Goal: Task Accomplishment & Management: Manage account settings

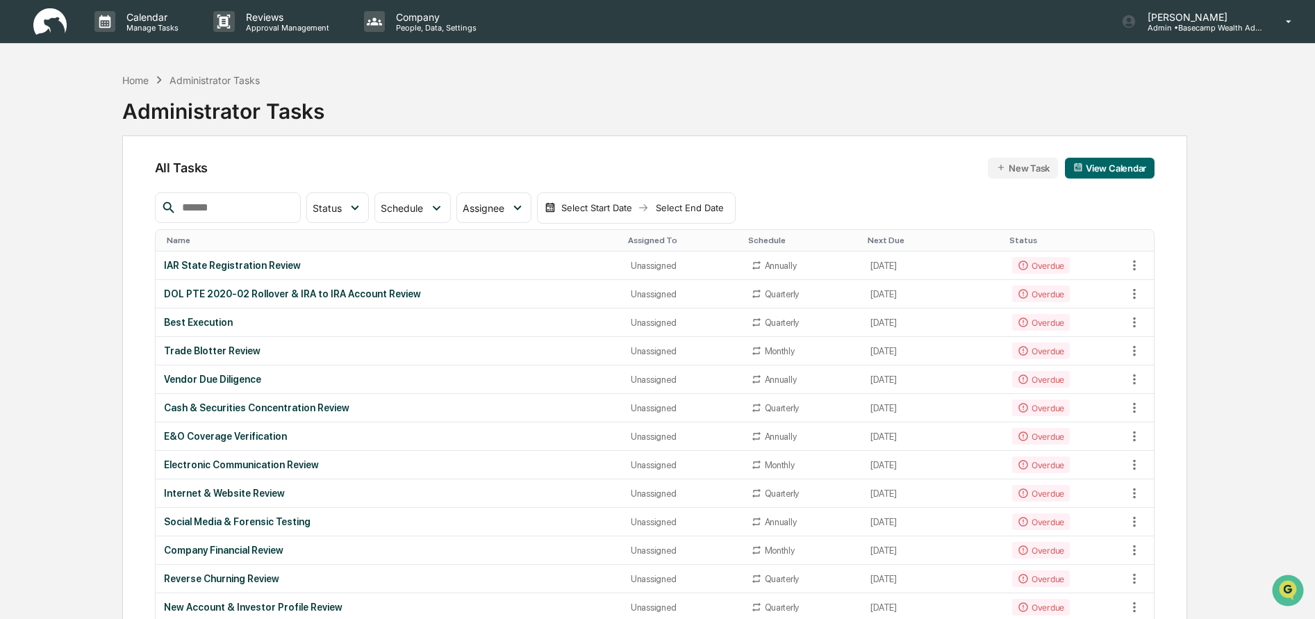
click at [54, 24] on img at bounding box center [49, 21] width 33 height 27
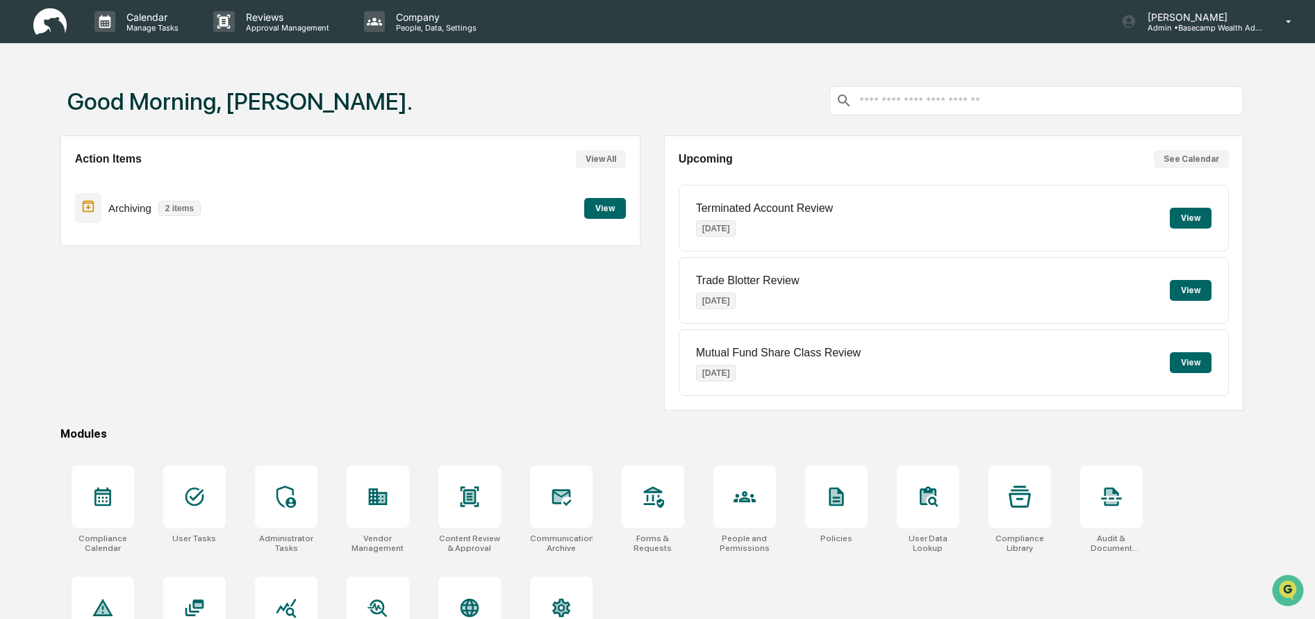
click at [603, 206] on button "View" at bounding box center [605, 208] width 42 height 21
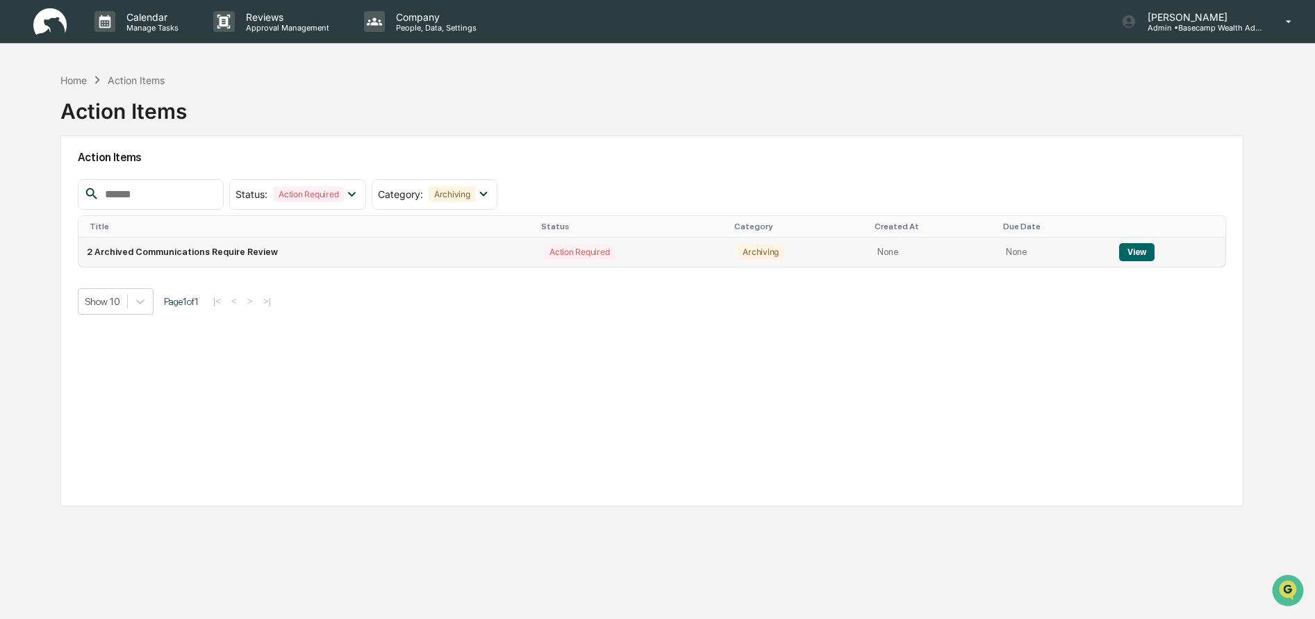
click at [1127, 252] on button "View" at bounding box center [1136, 252] width 35 height 18
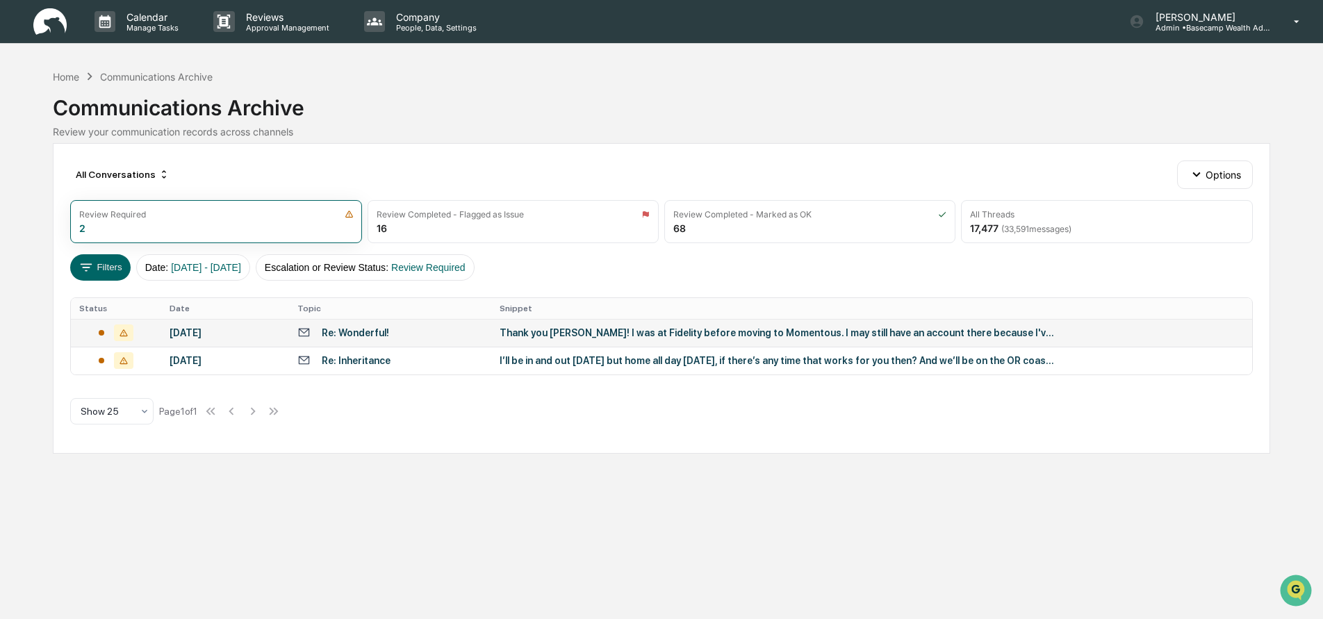
click at [545, 331] on div "Thank you [PERSON_NAME]! I was at Fidelity before moving to Momentous. I may st…" at bounding box center [777, 332] width 556 height 11
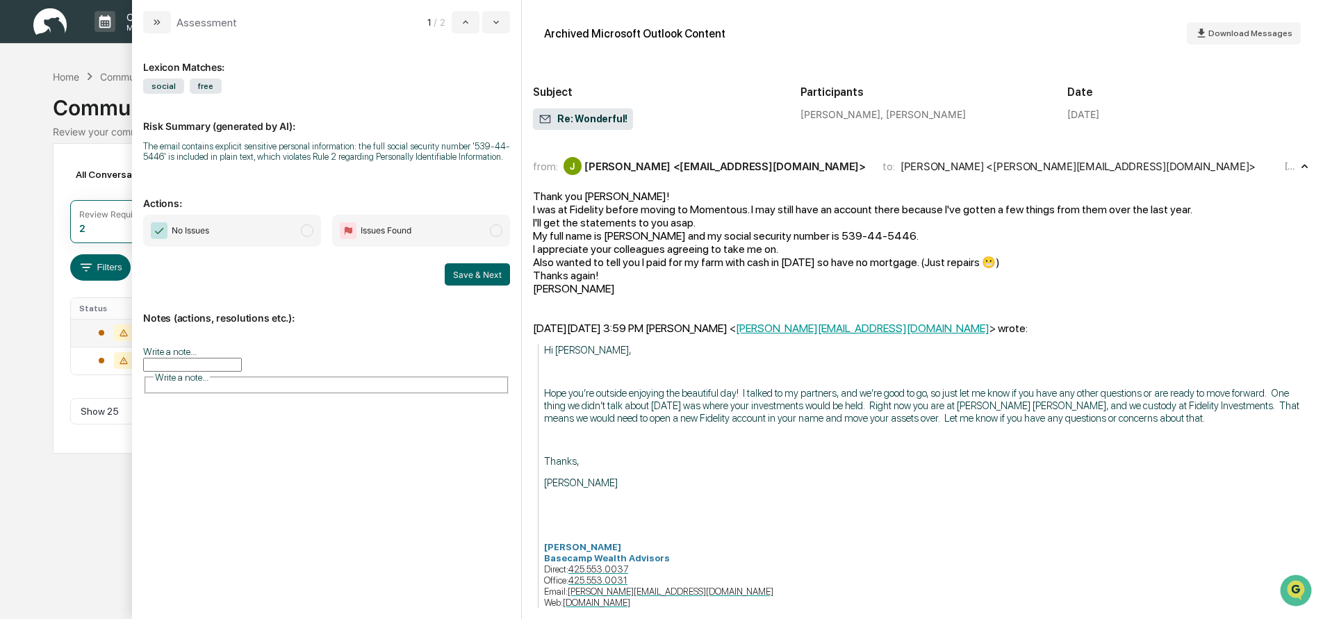
click at [306, 232] on span "modal" at bounding box center [307, 230] width 13 height 13
click at [200, 360] on input "Write a note..." at bounding box center [192, 365] width 99 height 14
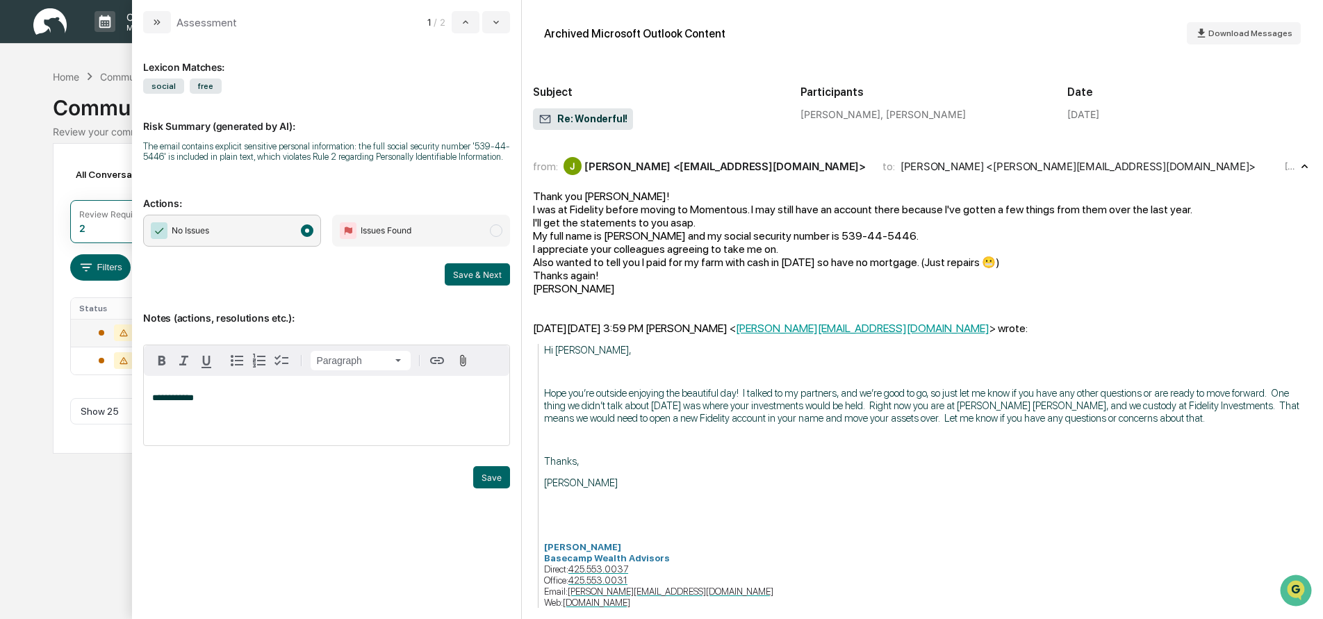
click at [250, 400] on p "**********" at bounding box center [326, 398] width 349 height 10
click at [222, 402] on p "**********" at bounding box center [326, 398] width 349 height 10
click at [496, 231] on span "modal" at bounding box center [496, 230] width 13 height 13
click at [495, 476] on button "Save" at bounding box center [491, 477] width 37 height 22
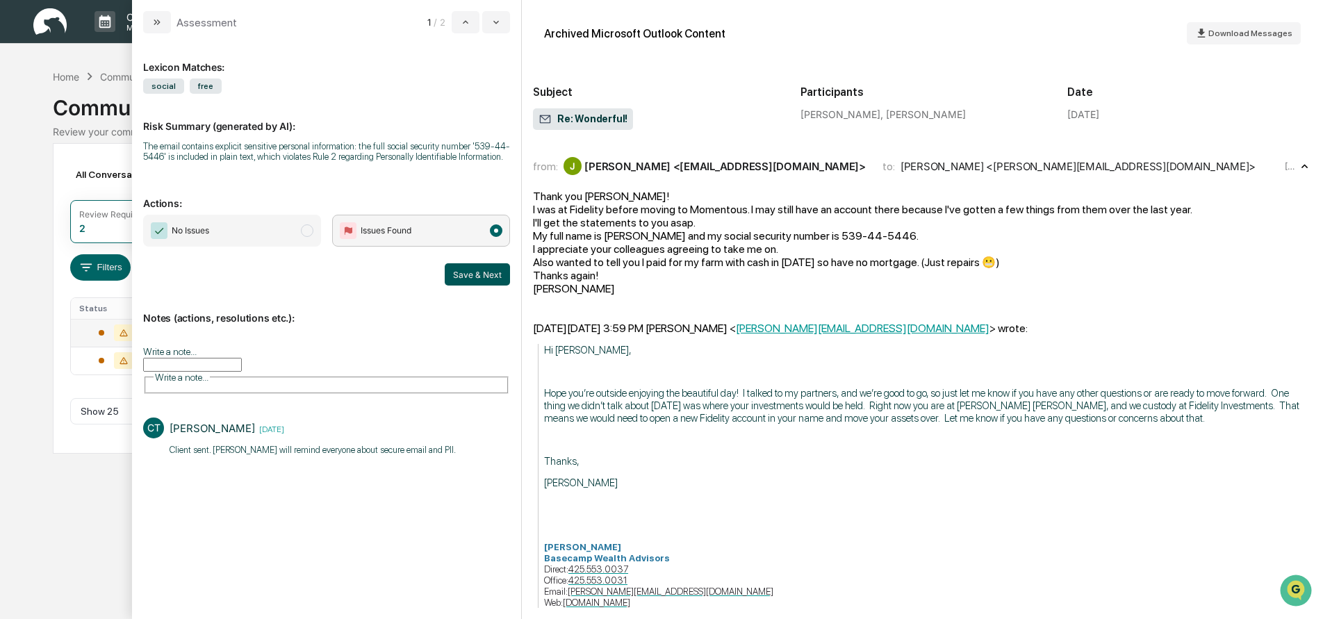
click at [470, 274] on button "Save & Next" at bounding box center [477, 274] width 65 height 22
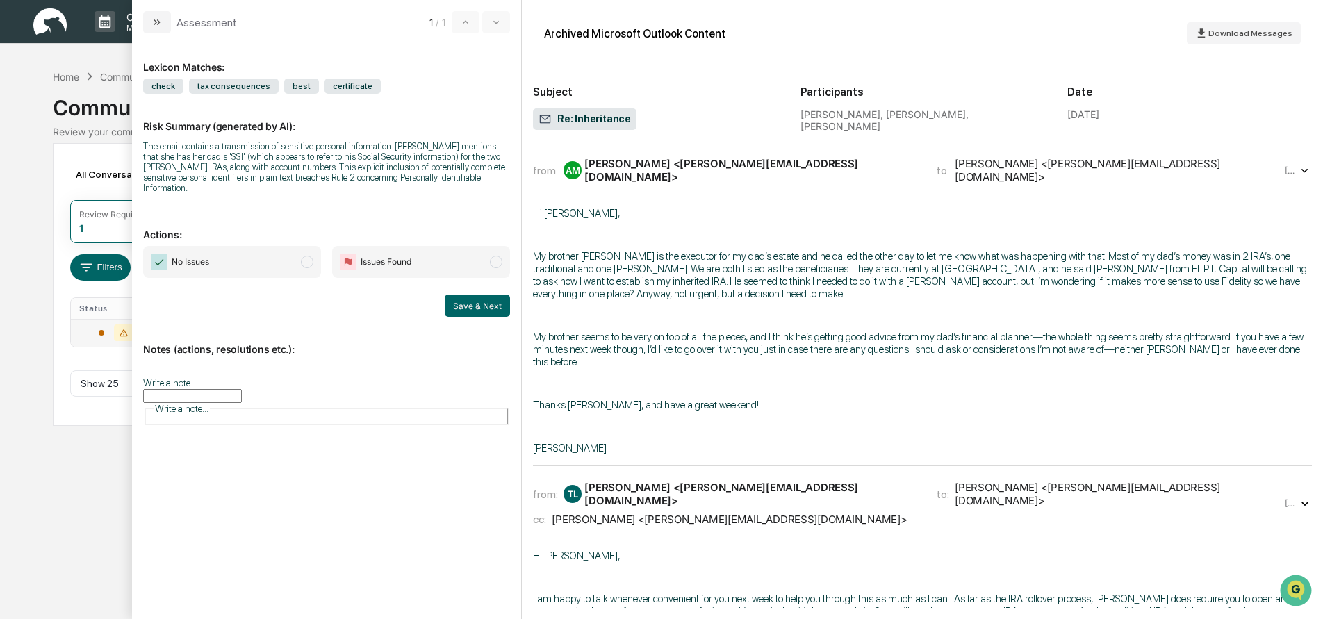
click at [657, 183] on div "from: AM [PERSON_NAME] <[PERSON_NAME][EMAIL_ADDRESS][DOMAIN_NAME]> to: [PERSON_…" at bounding box center [922, 170] width 779 height 33
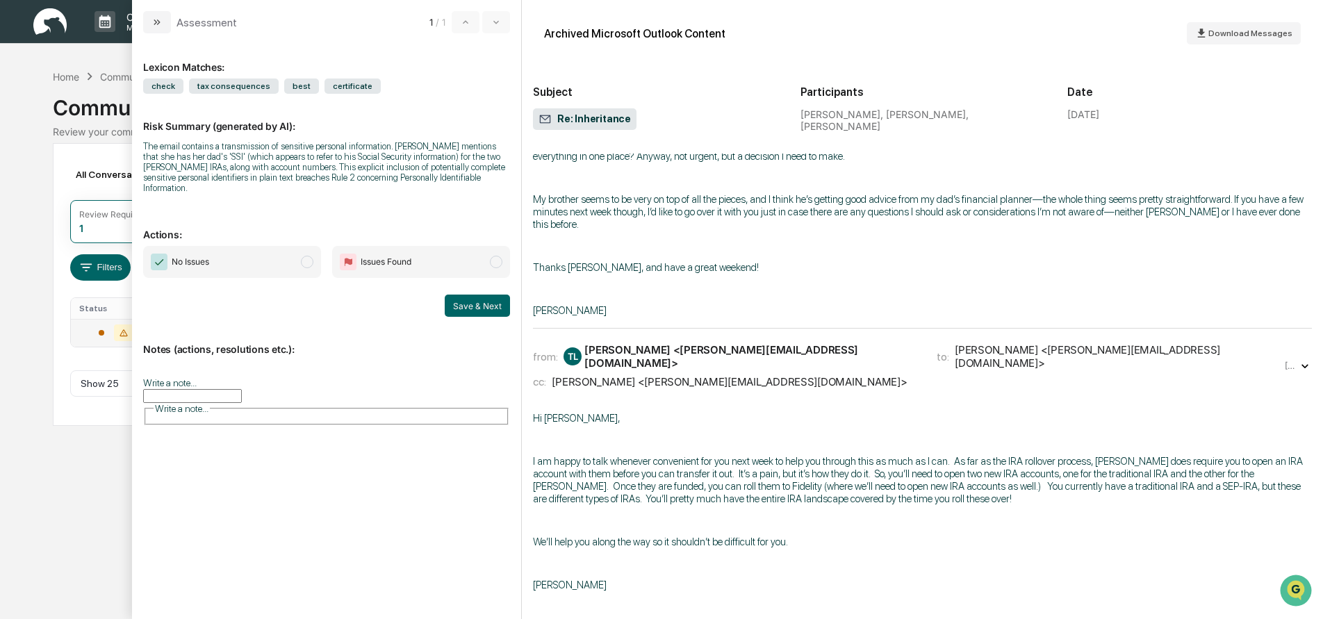
scroll to position [215, 0]
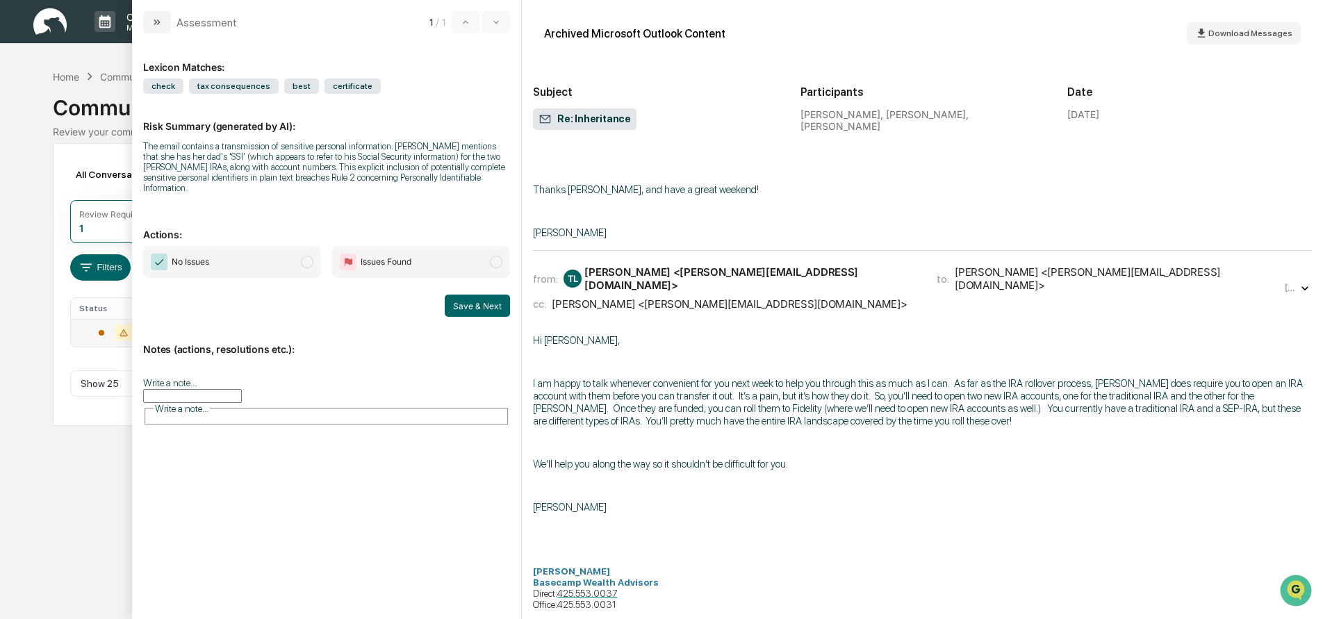
click at [703, 276] on div "TL [PERSON_NAME] <[PERSON_NAME][EMAIL_ADDRESS][DOMAIN_NAME]>" at bounding box center [741, 278] width 356 height 26
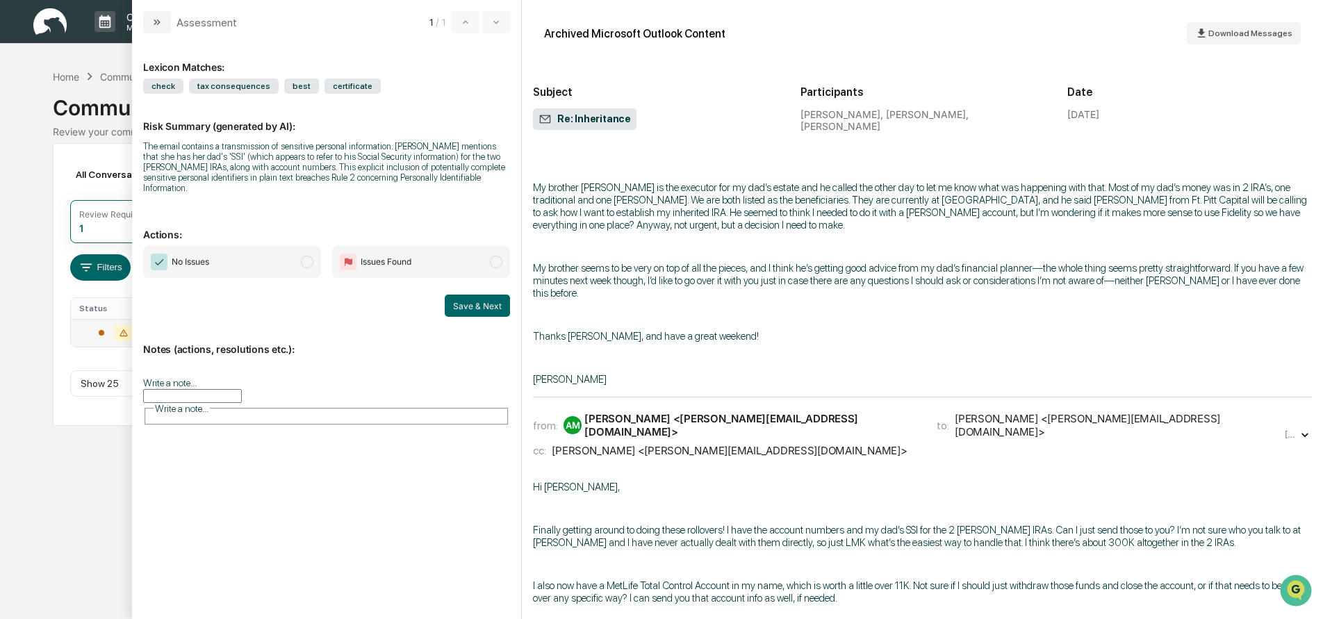
scroll to position [941, 0]
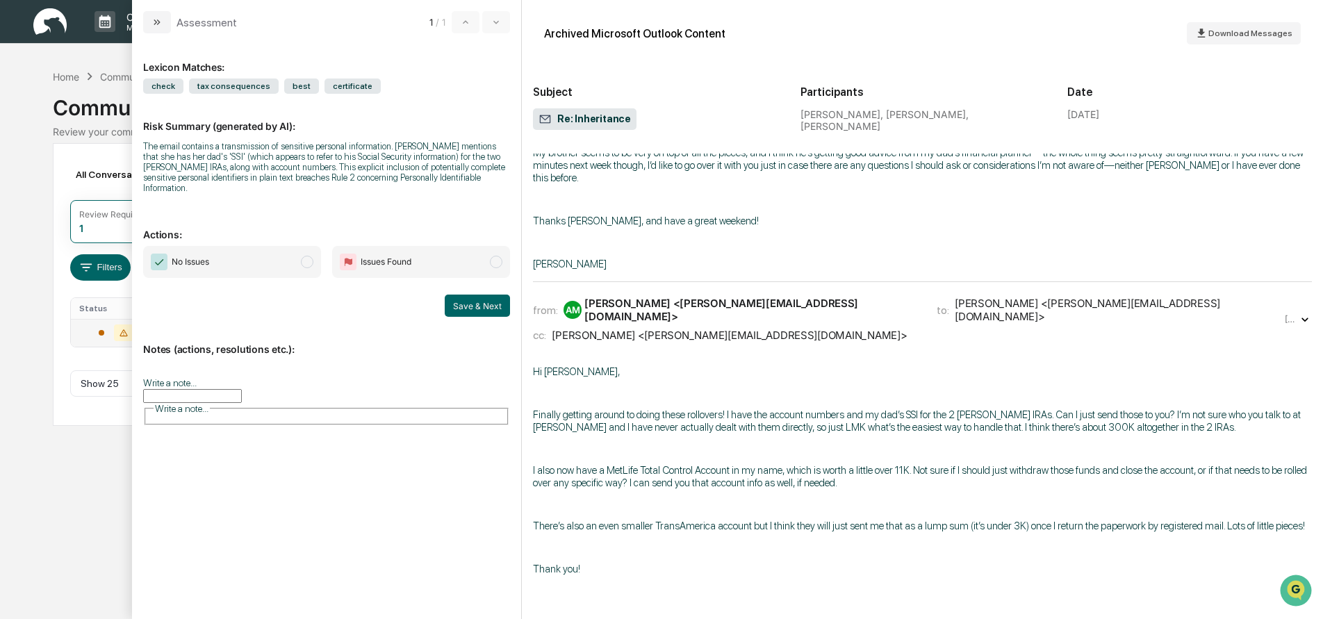
click at [701, 329] on div "[PERSON_NAME] <[PERSON_NAME][EMAIL_ADDRESS][DOMAIN_NAME]>" at bounding box center [729, 335] width 355 height 13
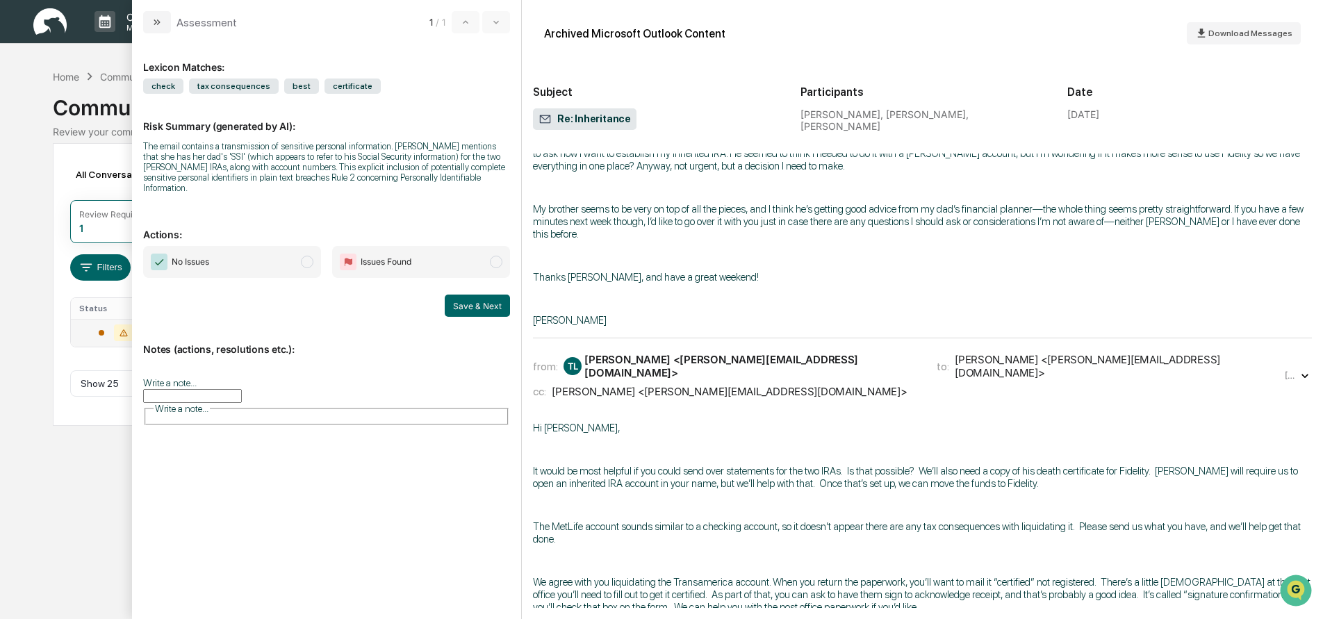
scroll to position [2046, 0]
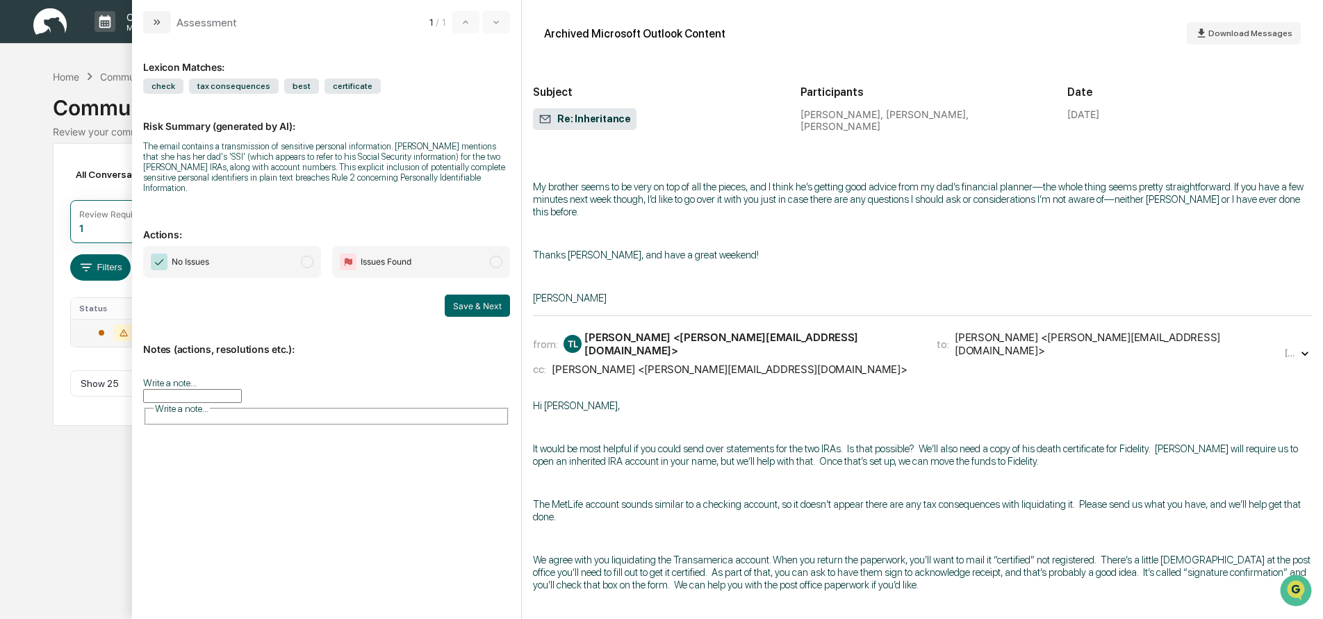
click at [833, 363] on div "cc: [PERSON_NAME] <[PERSON_NAME][EMAIL_ADDRESS][DOMAIN_NAME]>" at bounding box center [907, 369] width 749 height 13
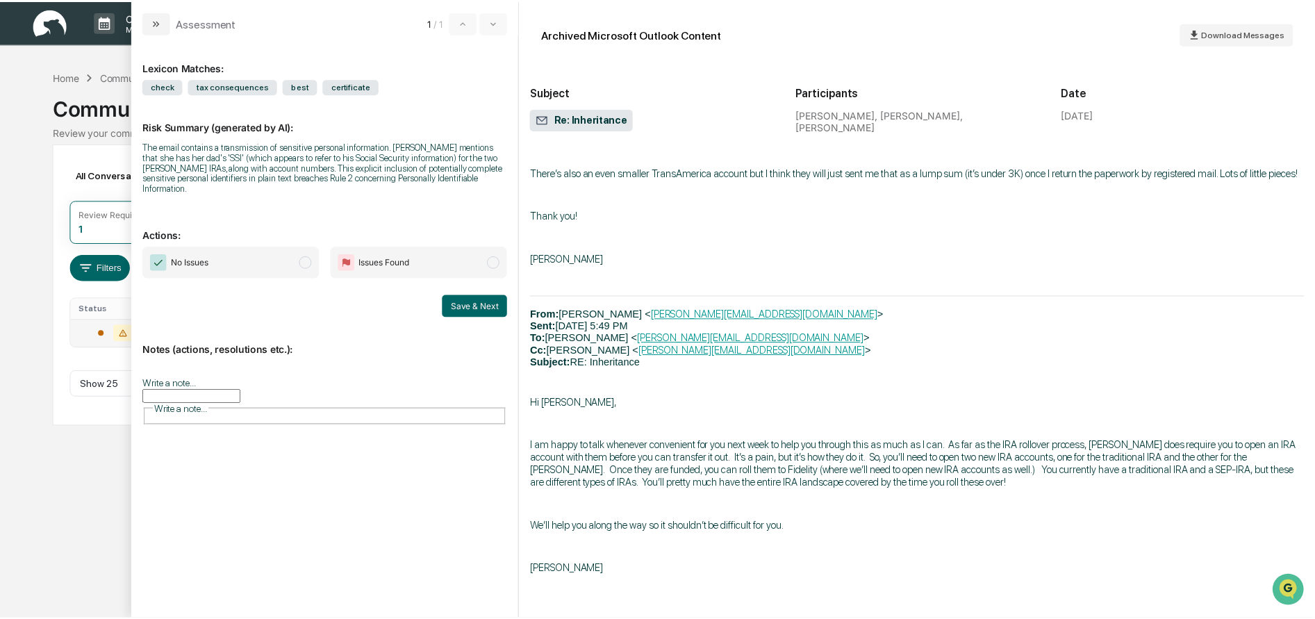
scroll to position [2956, 0]
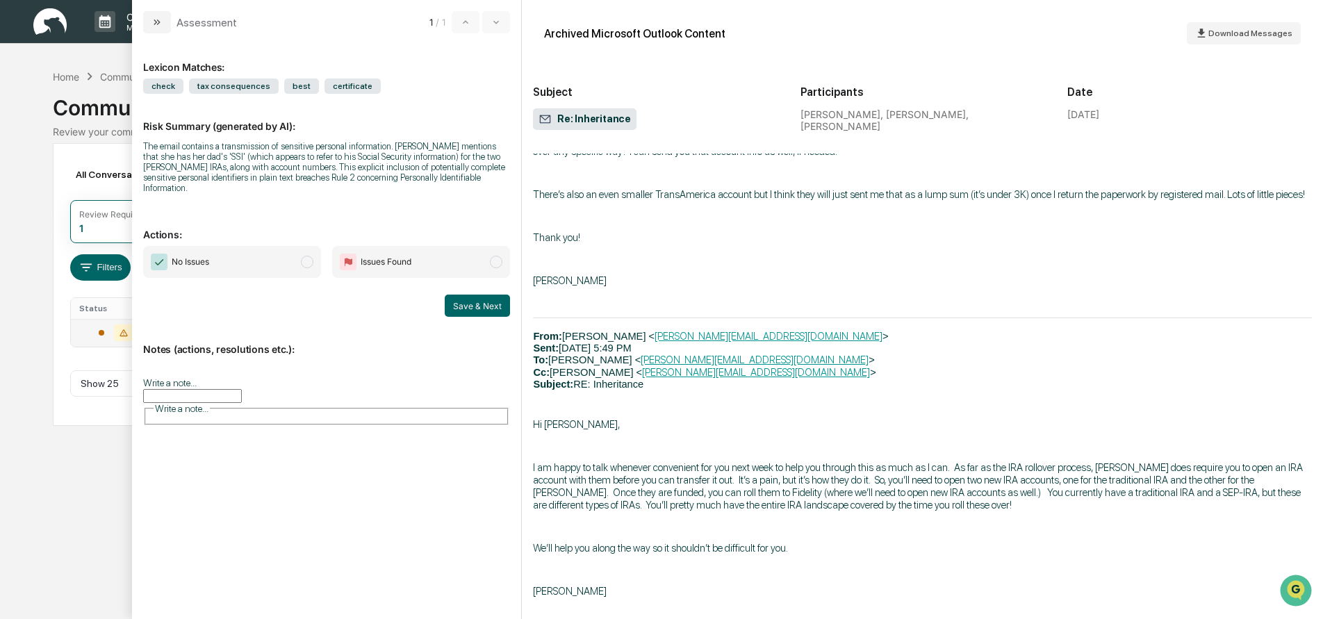
click at [249, 265] on span "No Issues" at bounding box center [232, 262] width 178 height 32
click at [238, 391] on input "Write a note..." at bounding box center [192, 396] width 99 height 14
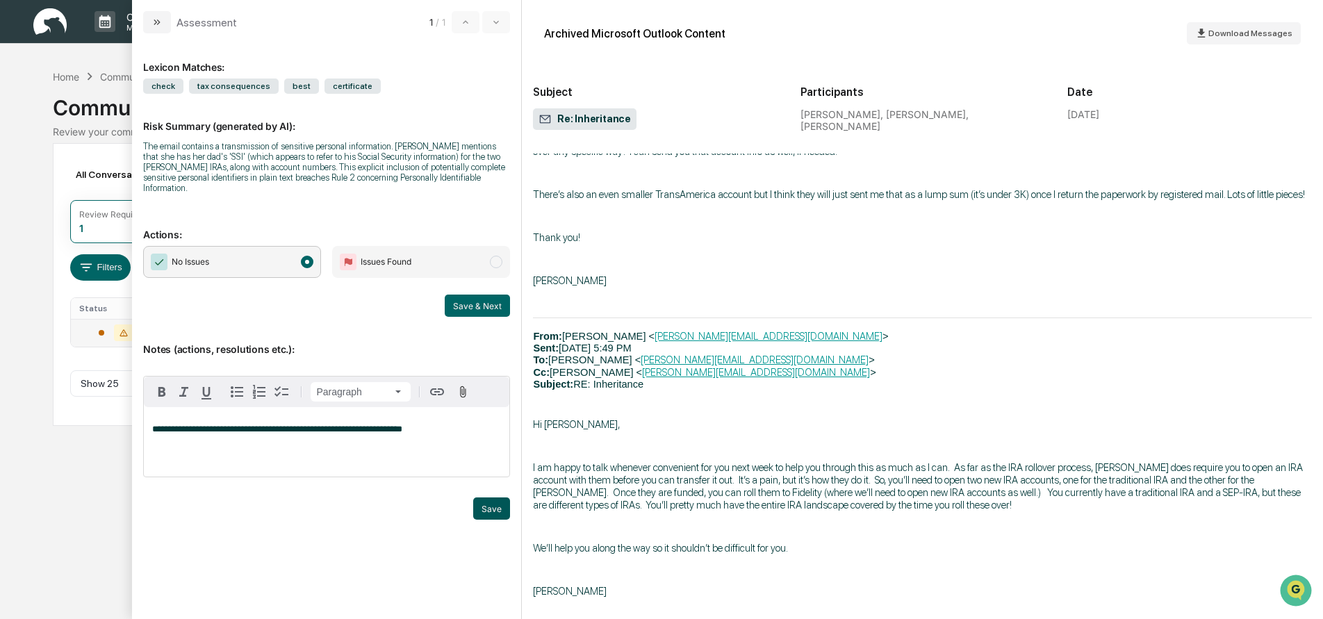
click at [492, 499] on button "Save" at bounding box center [491, 508] width 37 height 22
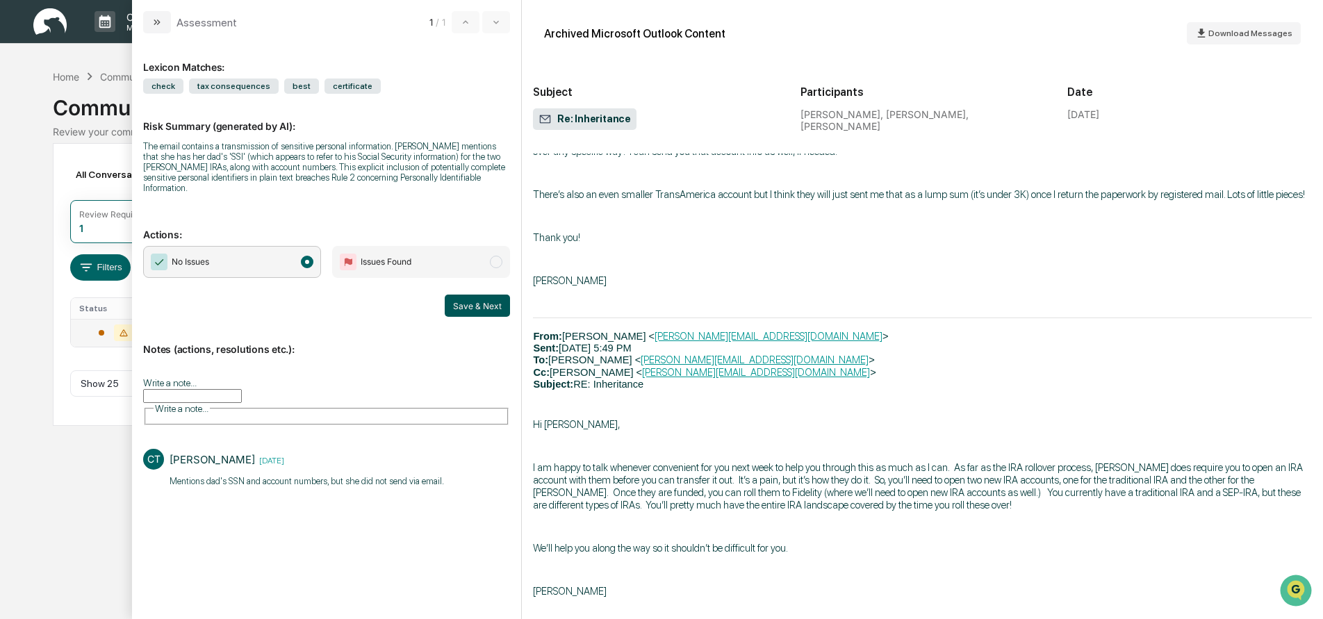
click at [478, 295] on button "Save & Next" at bounding box center [477, 306] width 65 height 22
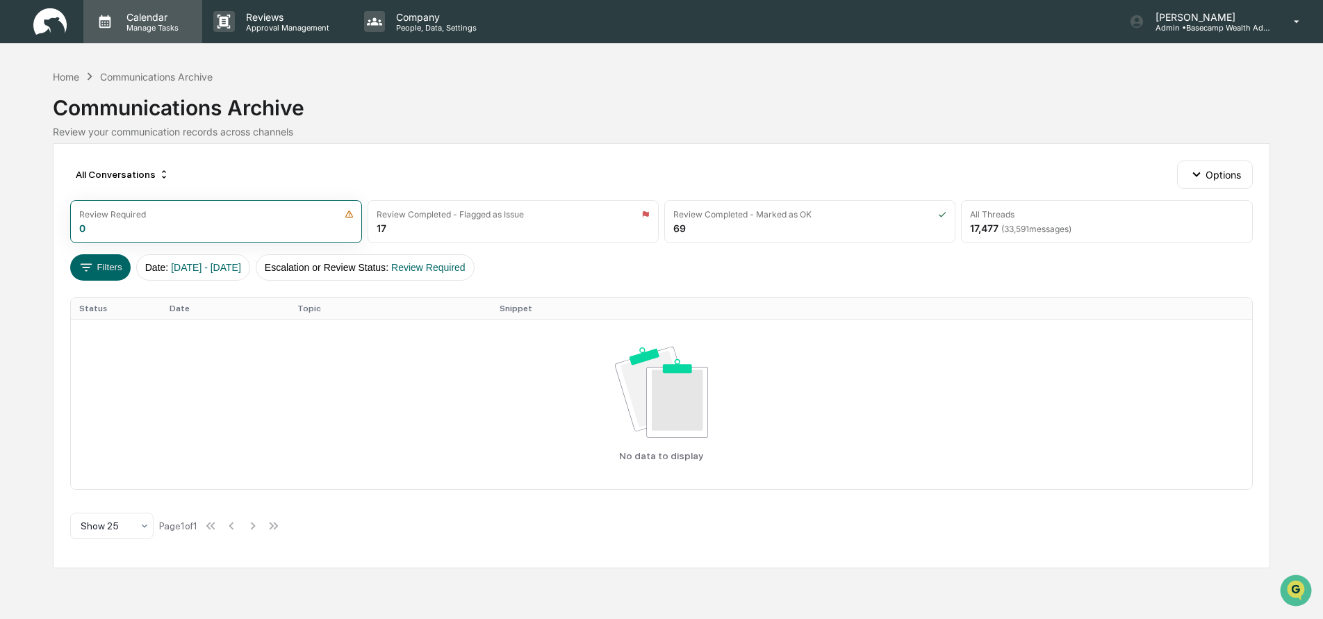
click at [147, 22] on p "Calendar" at bounding box center [150, 17] width 70 height 12
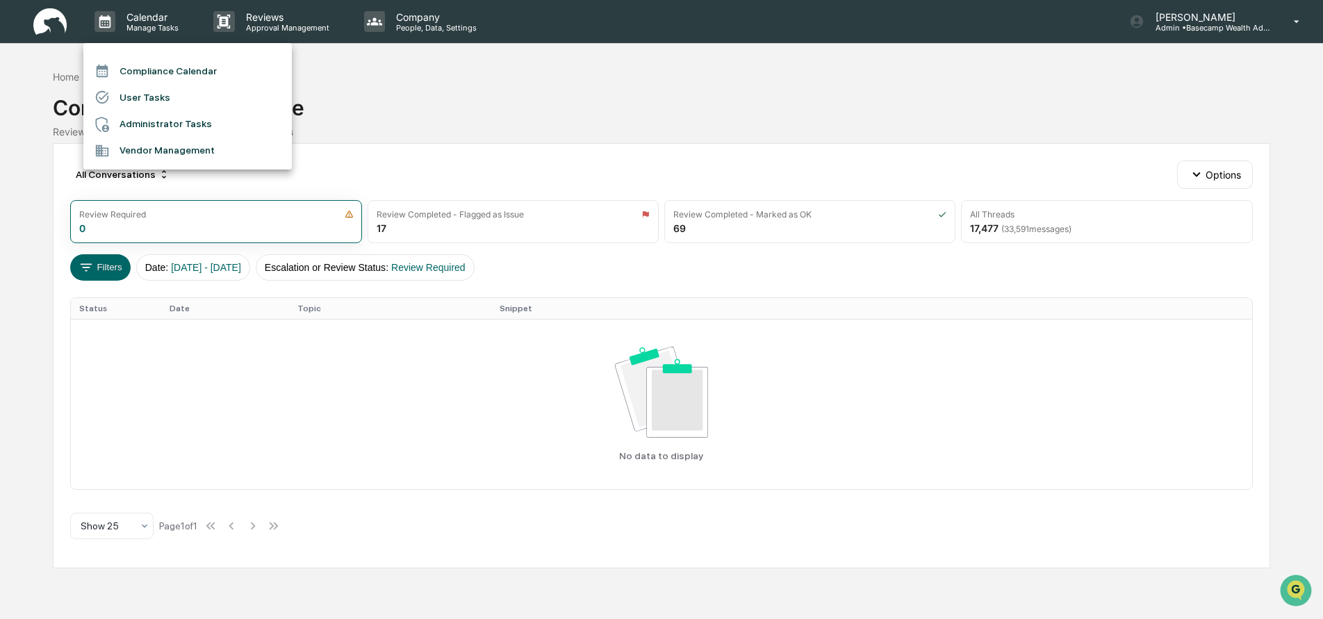
click at [143, 71] on li "Compliance Calendar" at bounding box center [187, 71] width 208 height 26
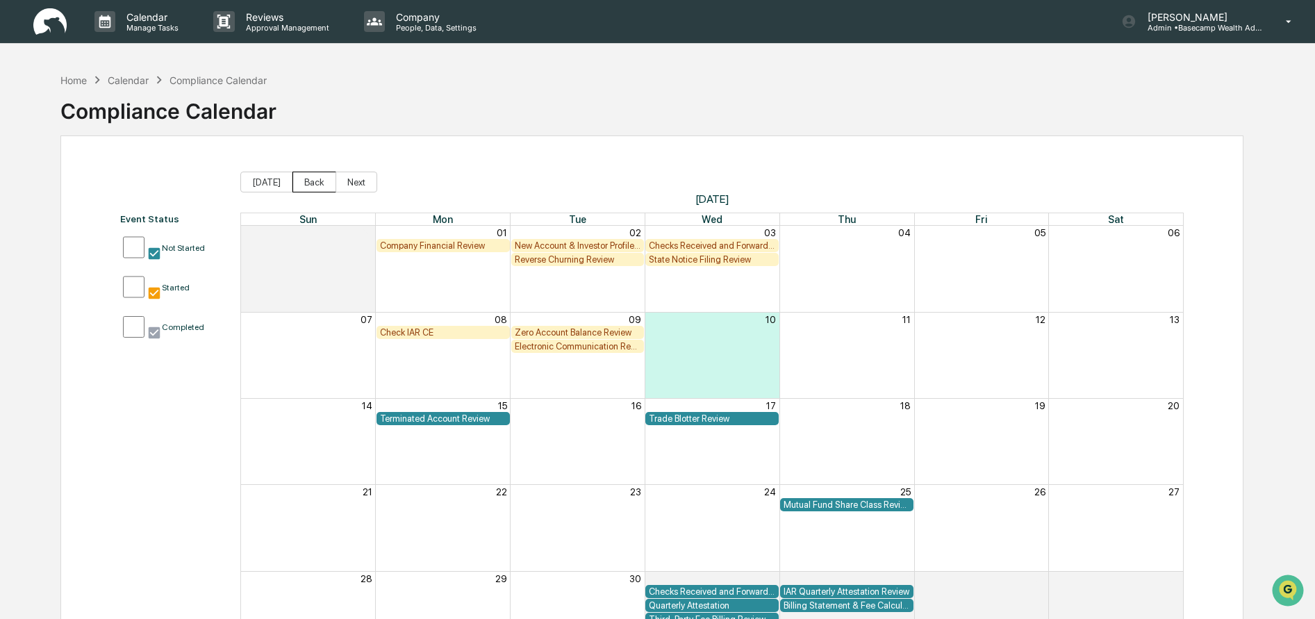
click at [312, 181] on button "Back" at bounding box center [314, 182] width 44 height 21
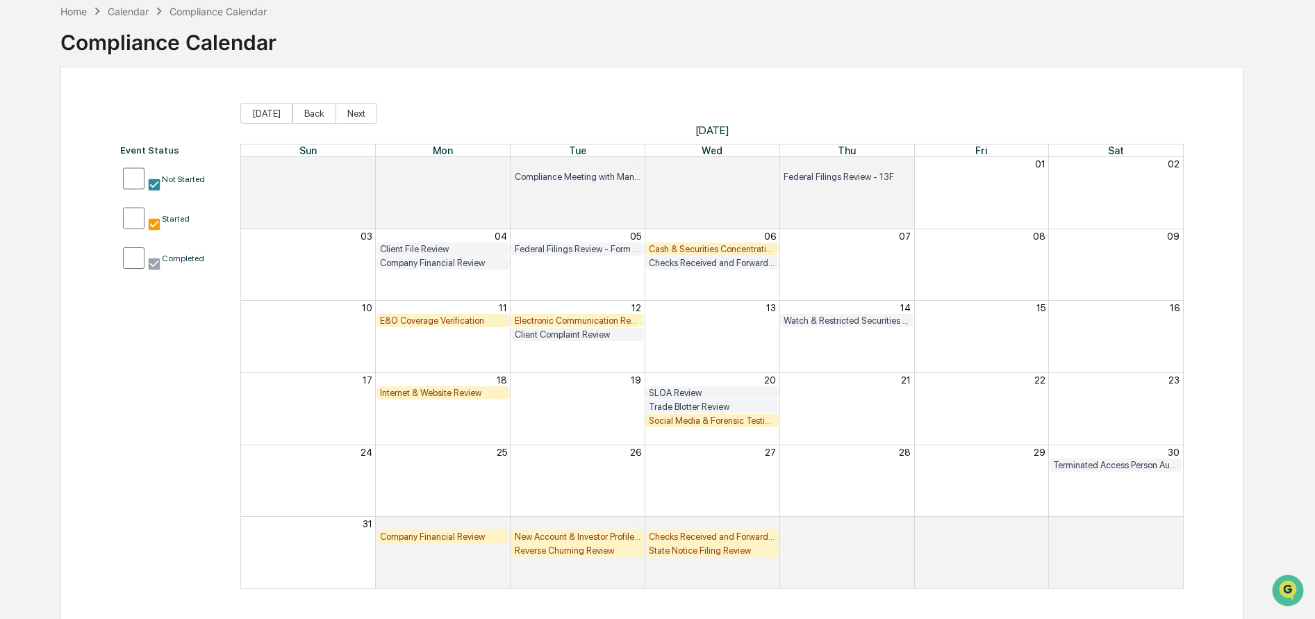
scroll to position [38, 0]
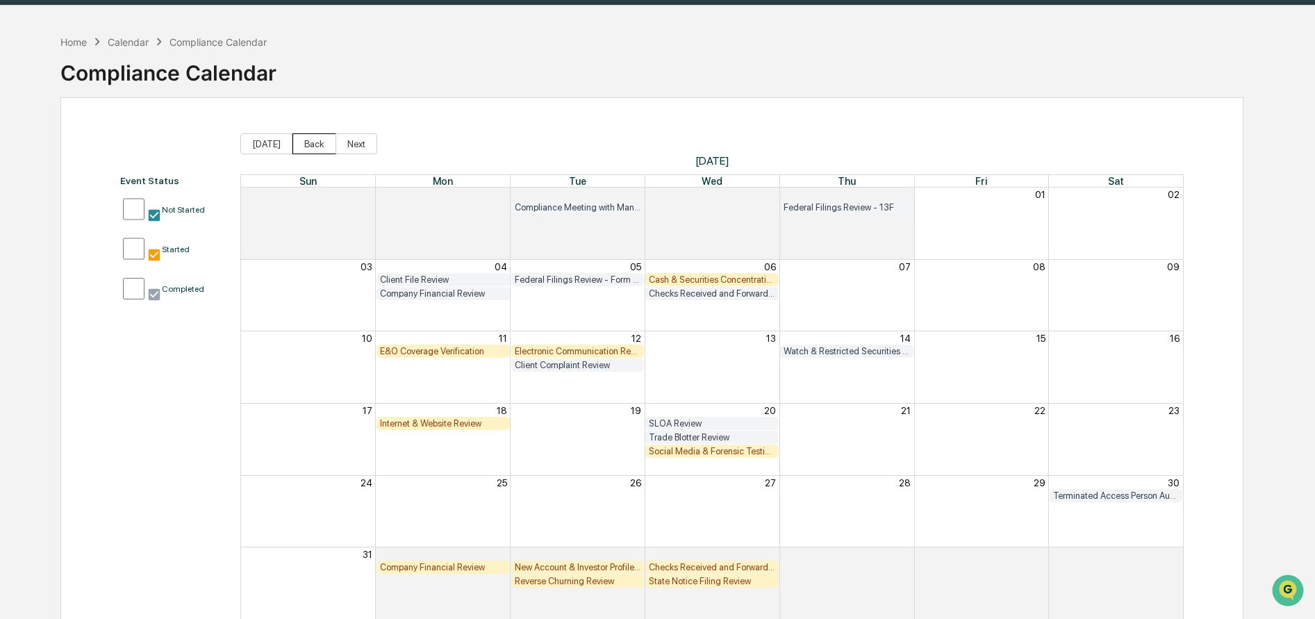
click at [304, 146] on button "Back" at bounding box center [314, 143] width 44 height 21
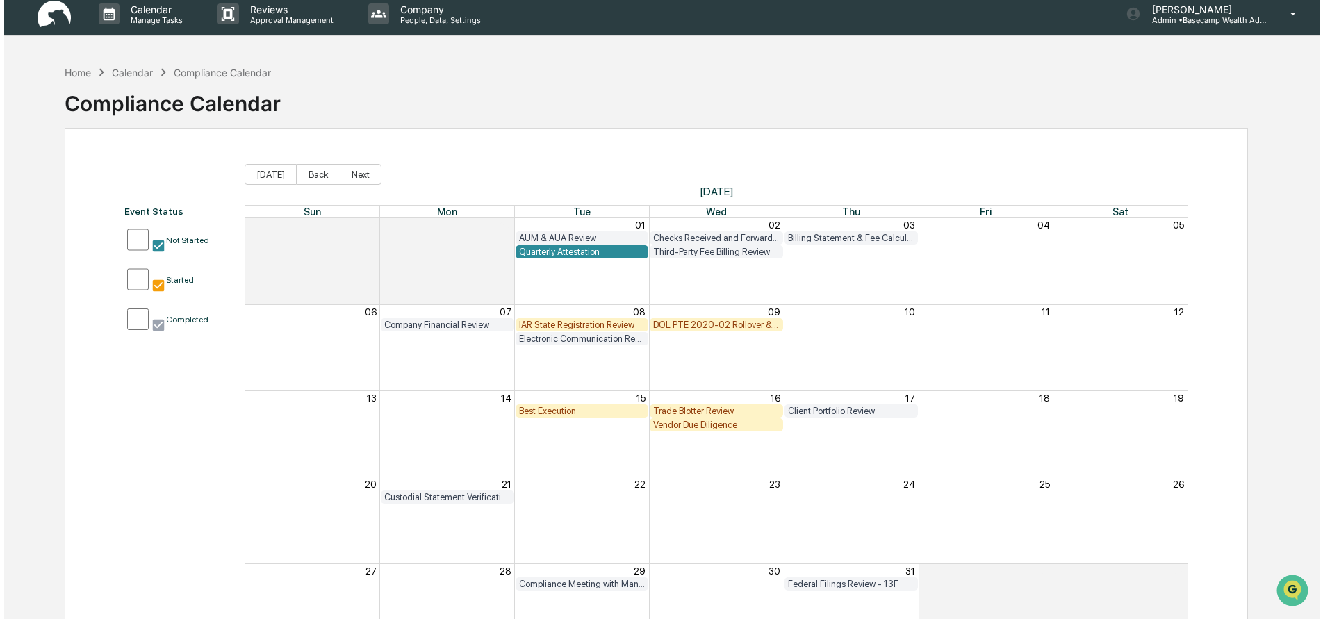
scroll to position [0, 0]
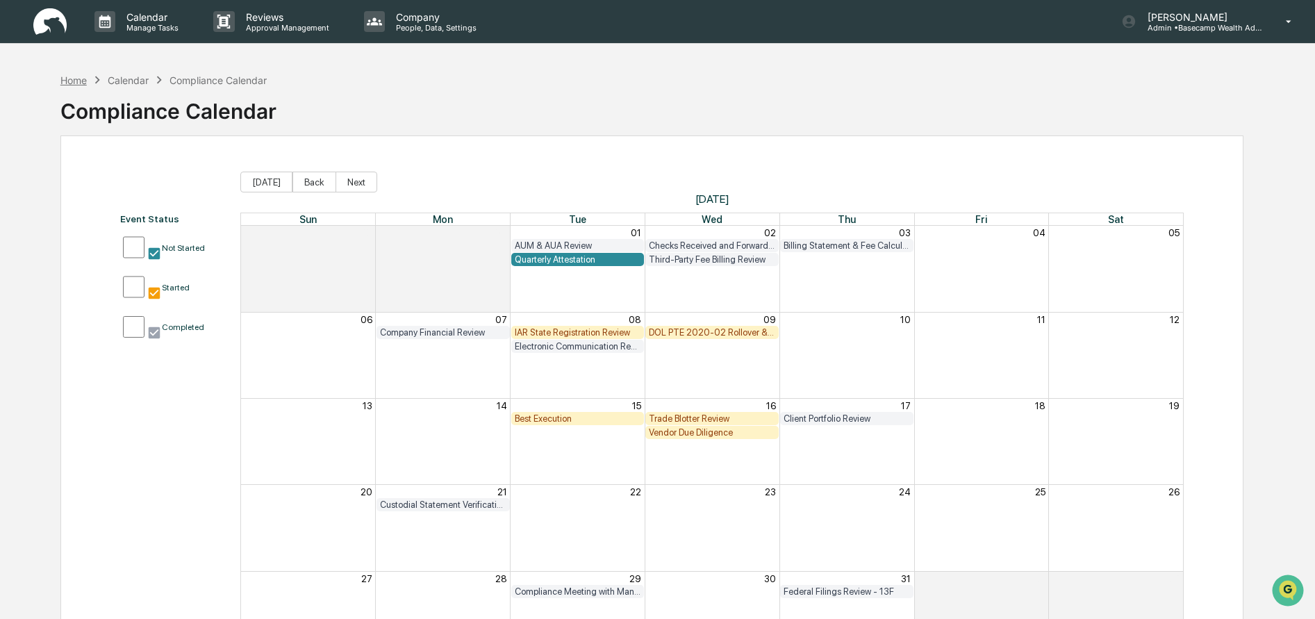
click at [85, 78] on div "Home" at bounding box center [73, 80] width 26 height 12
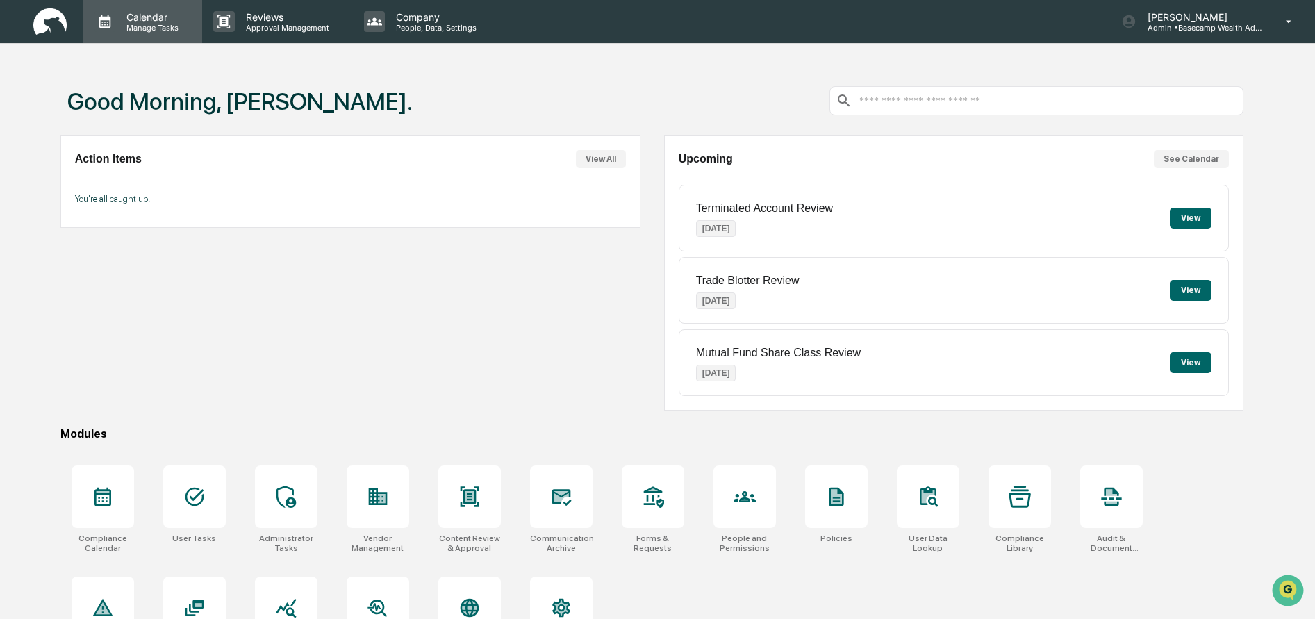
click at [140, 23] on p "Manage Tasks" at bounding box center [150, 28] width 70 height 10
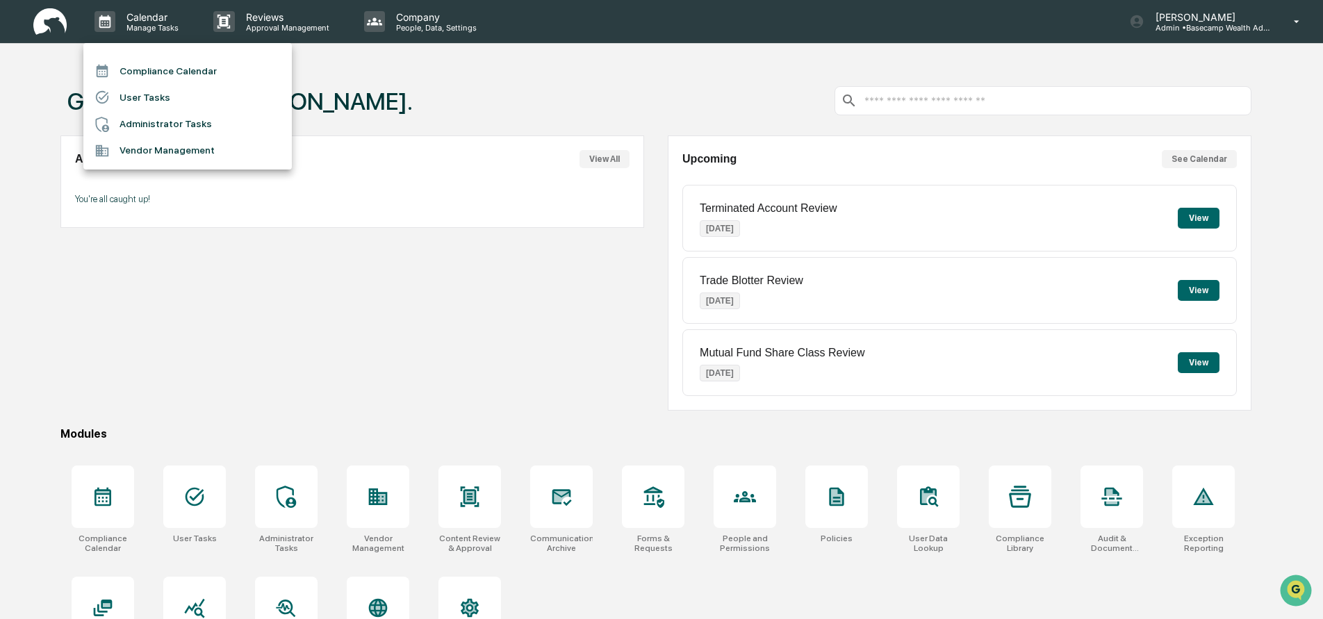
click at [143, 71] on li "Compliance Calendar" at bounding box center [187, 71] width 208 height 26
